Goal: Register for event/course

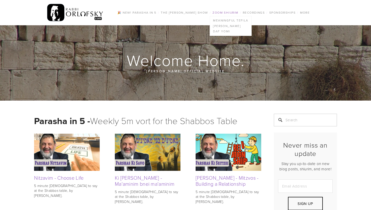
click at [218, 13] on link "Zoom Shiurim" at bounding box center [225, 12] width 29 height 7
click at [225, 12] on link "Zoom Shiurim" at bounding box center [225, 12] width 29 height 7
click at [226, 25] on link "[PERSON_NAME]" at bounding box center [230, 26] width 41 height 6
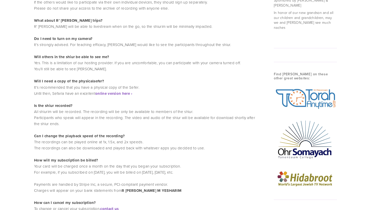
scroll to position [517, 0]
drag, startPoint x: 370, startPoint y: 132, endPoint x: 365, endPoint y: 146, distance: 15.2
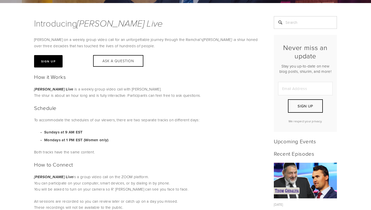
scroll to position [0, 0]
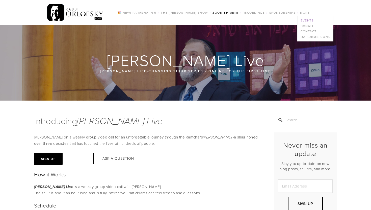
click at [308, 21] on link "Events" at bounding box center [315, 21] width 36 height 6
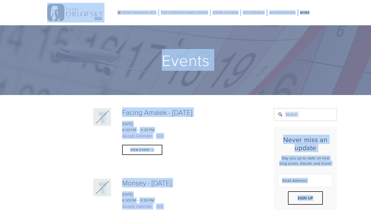
drag, startPoint x: 370, startPoint y: 6, endPoint x: 370, endPoint y: -32, distance: 37.8
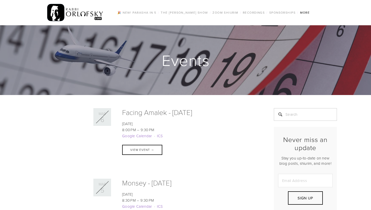
click at [330, 9] on div "🎉 NEW! Parasha in 5 / The Rabbi Orlofsky Show / All Episodes Tefila series Shid…" at bounding box center [185, 12] width 303 height 25
